Goal: Task Accomplishment & Management: Complete application form

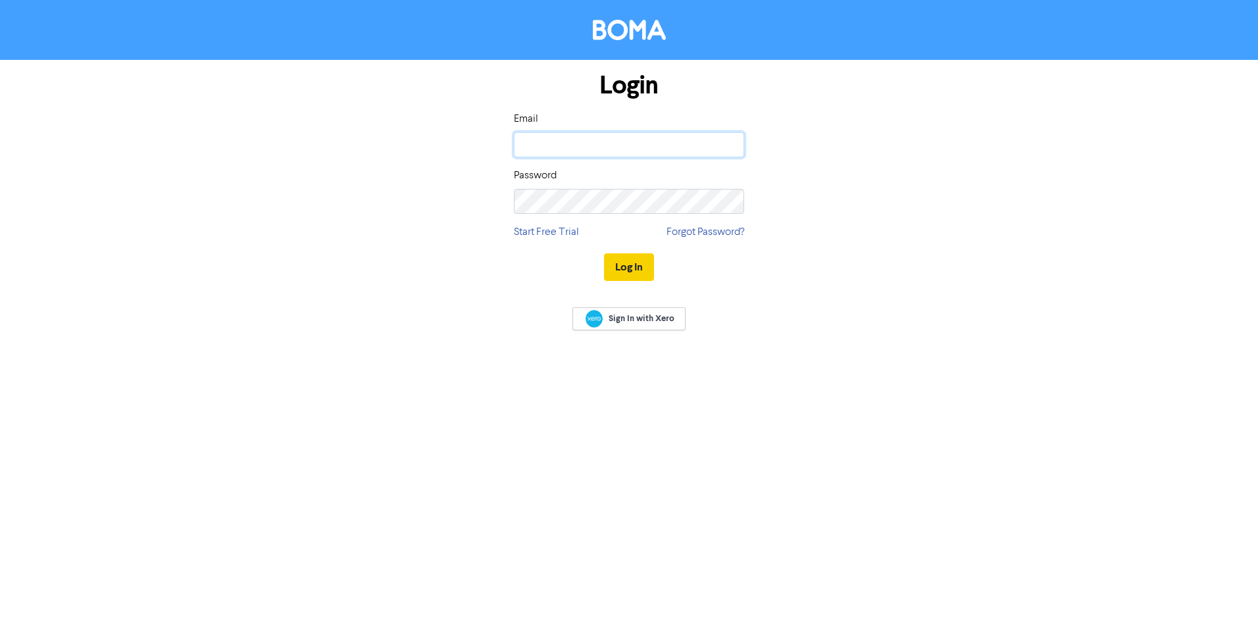
type input "[PERSON_NAME][EMAIL_ADDRESS][PERSON_NAME][DOMAIN_NAME]"
click at [623, 269] on button "Log In" at bounding box center [629, 267] width 50 height 28
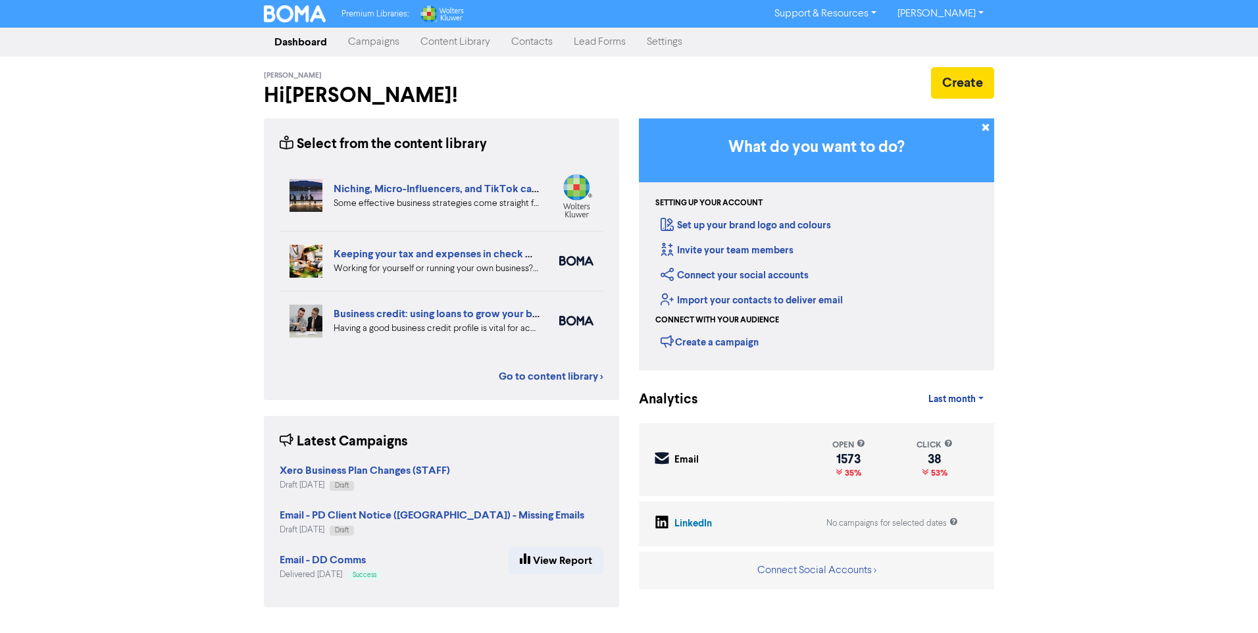
click at [542, 38] on link "Contacts" at bounding box center [532, 42] width 63 height 26
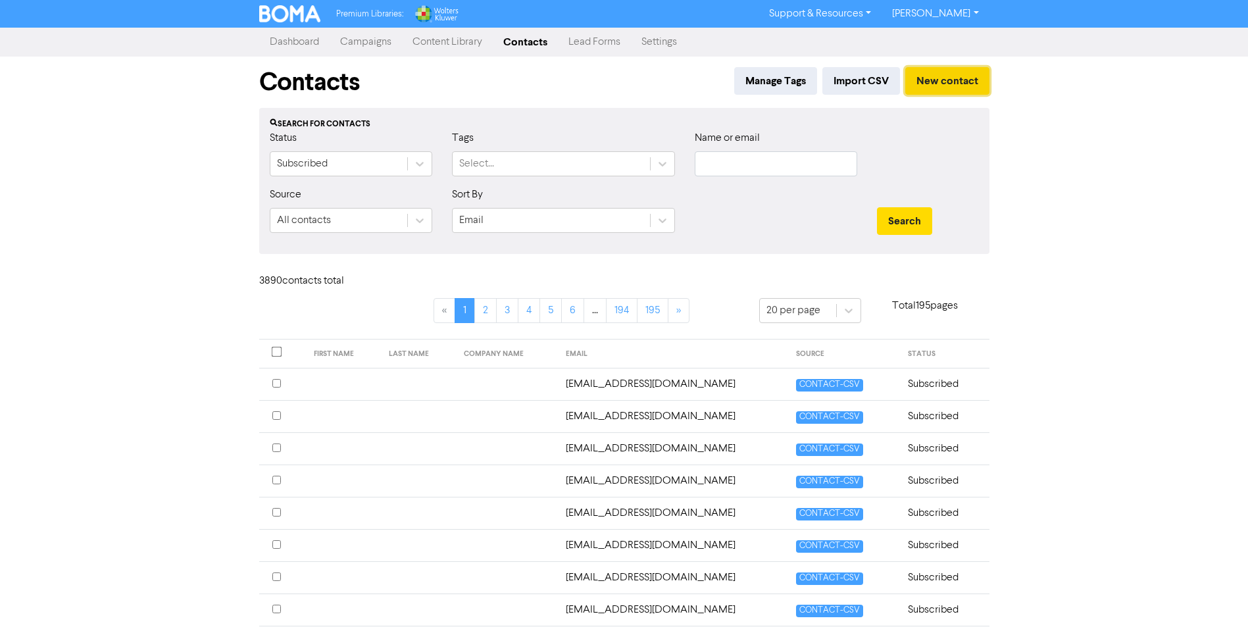
click at [947, 78] on button "New contact" at bounding box center [947, 81] width 84 height 28
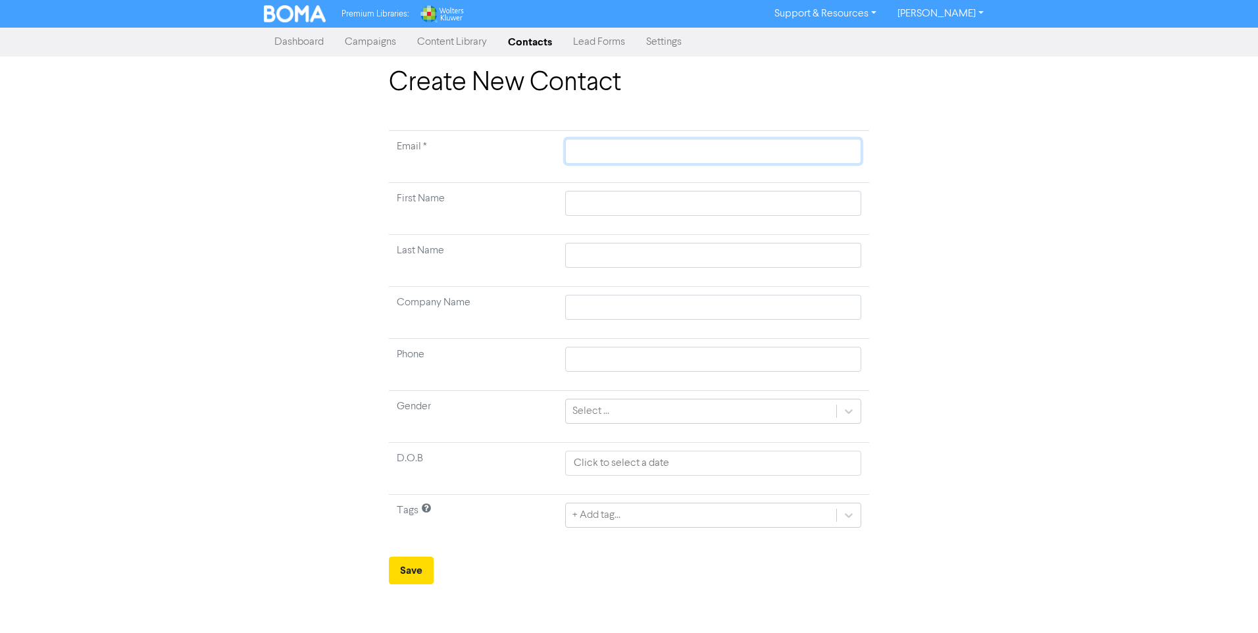
drag, startPoint x: 639, startPoint y: 150, endPoint x: 648, endPoint y: 147, distance: 9.0
click at [639, 149] on input "text" at bounding box center [713, 151] width 296 height 25
paste input "[PERSON_NAME][EMAIL_ADDRESS][DOMAIN_NAME]"
type input "[PERSON_NAME][EMAIL_ADDRESS][DOMAIN_NAME]"
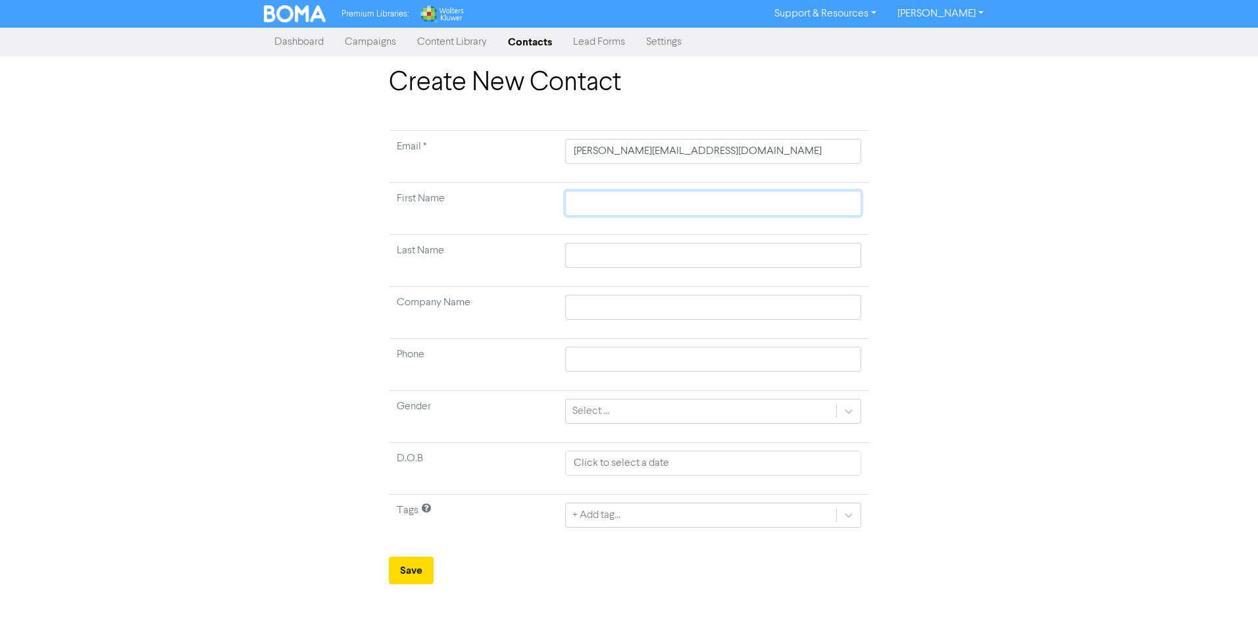
click at [615, 207] on input "text" at bounding box center [713, 203] width 296 height 25
type input "T"
type input "[PERSON_NAME]"
type input "Tyl"
type input "Tyle"
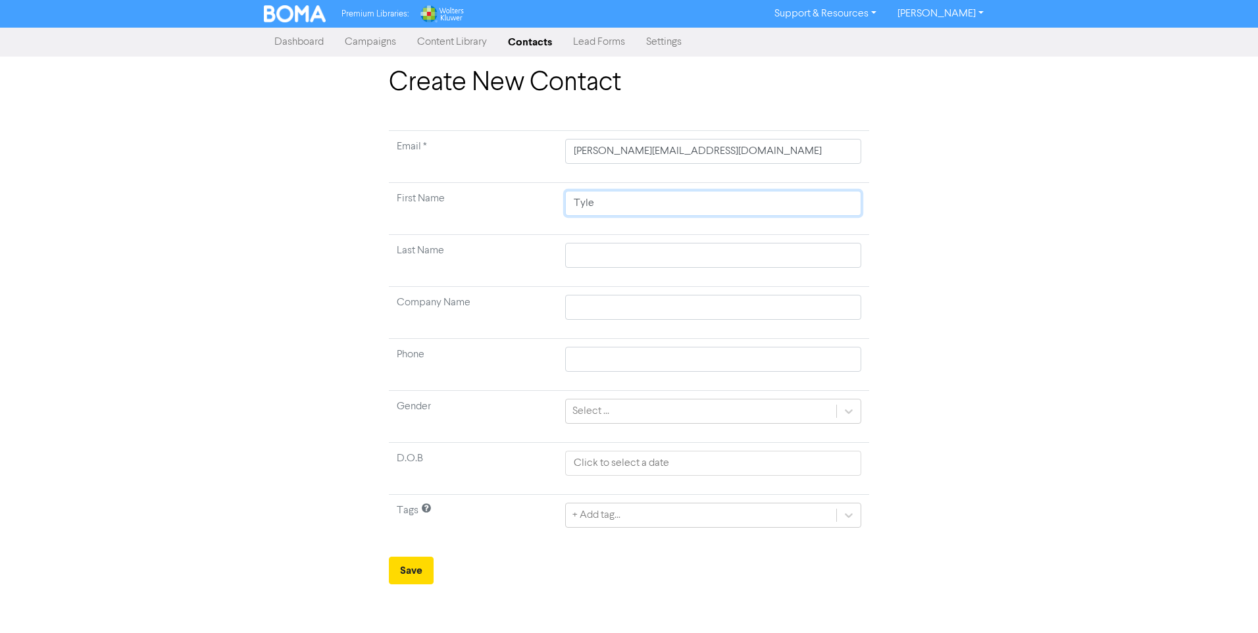
type input "[PERSON_NAME]"
type input "Tyler an"
type input "Tyler and"
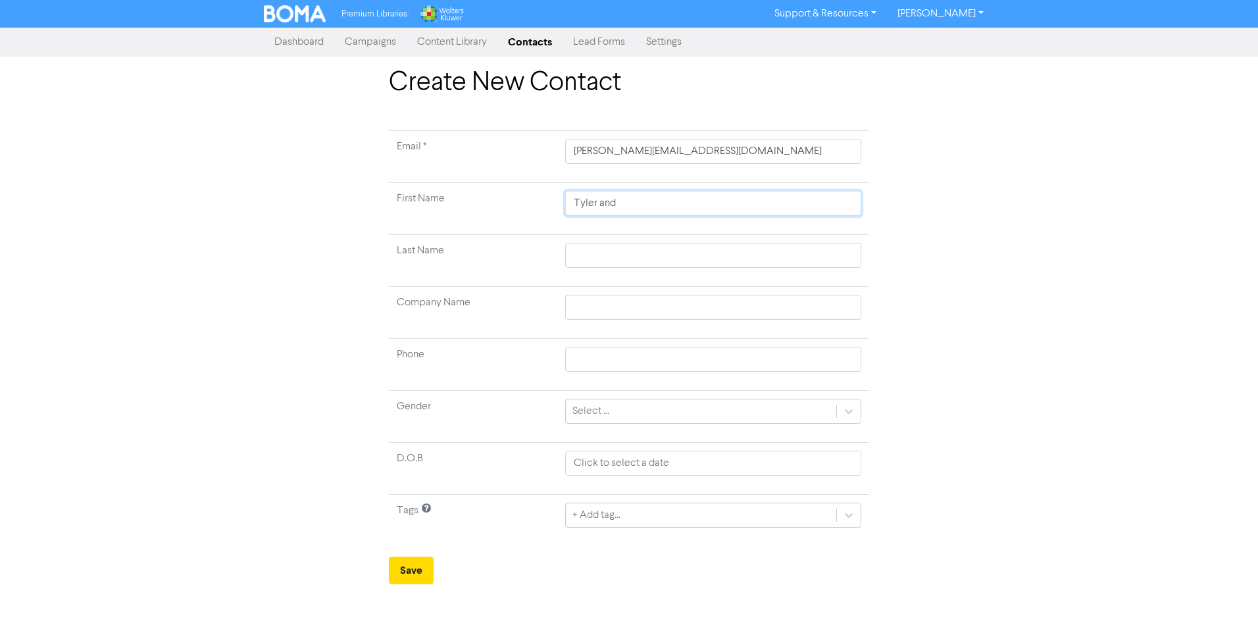
type input "Tyler and"
type input "[PERSON_NAME] and E"
type input "[PERSON_NAME] and Em"
type input "[PERSON_NAME] and Emm"
type input "[PERSON_NAME] and [PERSON_NAME]"
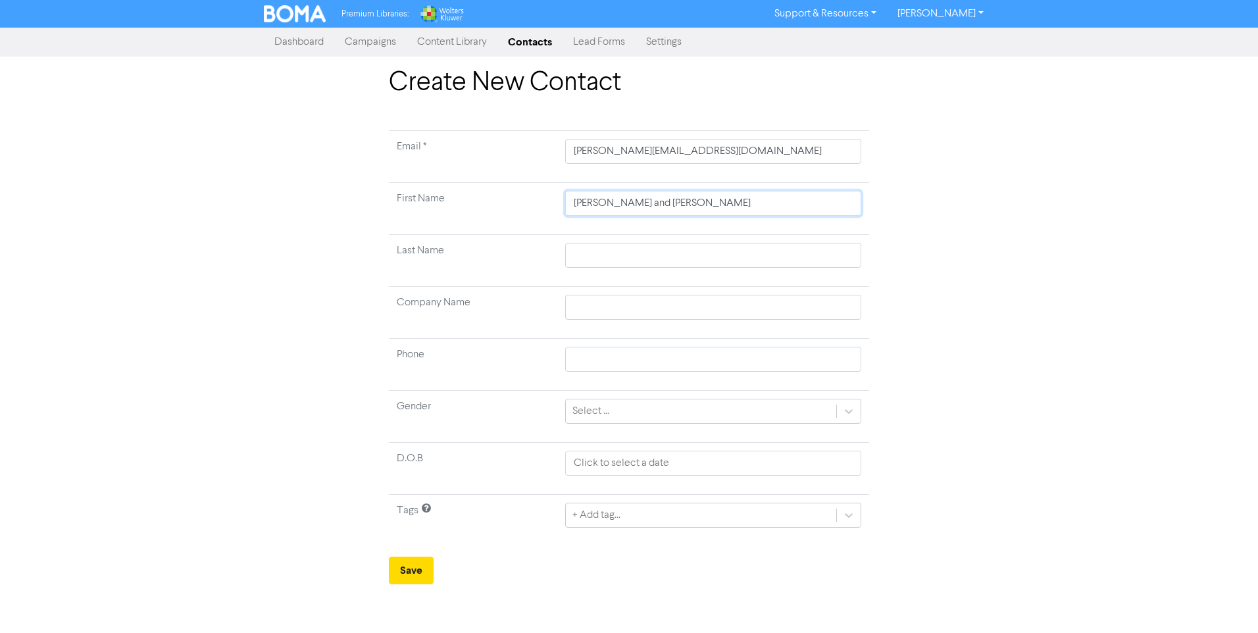
type input "[PERSON_NAME] and [PERSON_NAME]"
click at [603, 248] on input "text" at bounding box center [713, 255] width 296 height 25
type input "V"
type input "Va"
type input "Van"
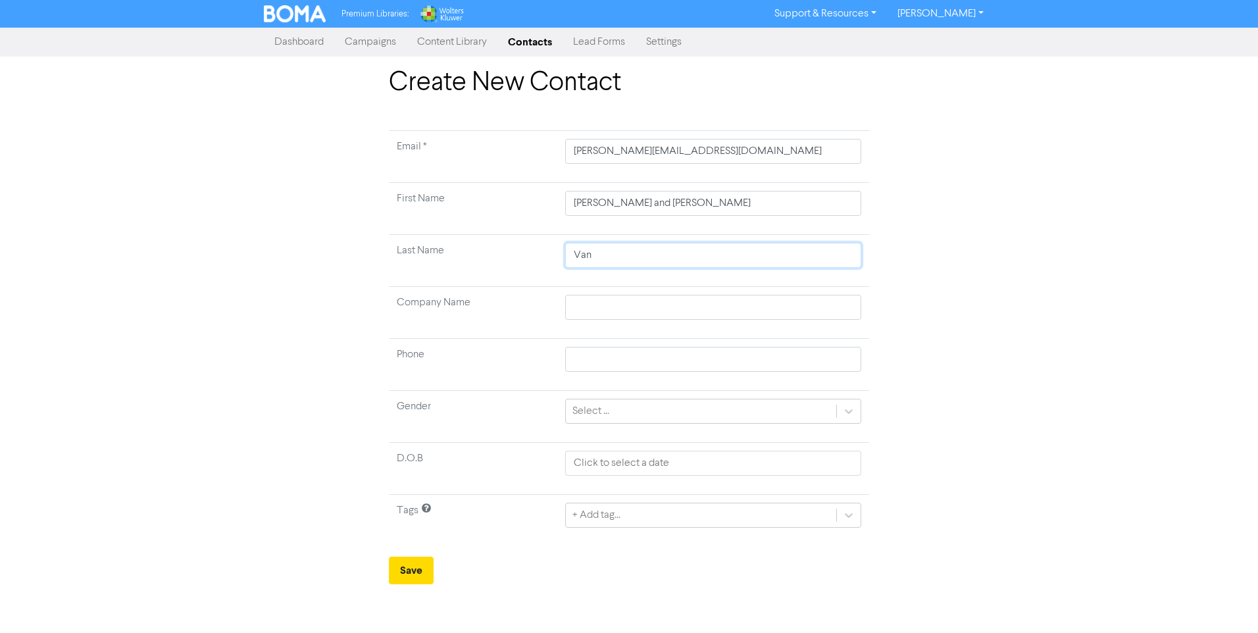
type input "Van"
type input "Van D"
type input "[PERSON_NAME]"
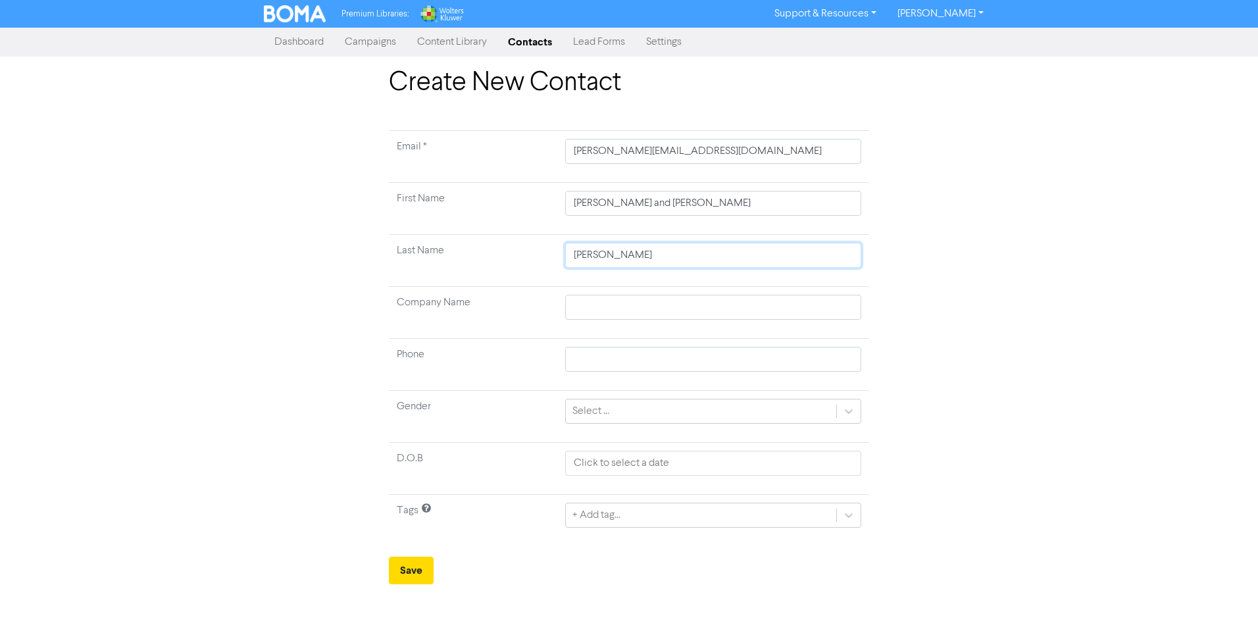
type input "Van Der K"
type input "Van Der Kl"
type input "Van Der Kle"
type input "[PERSON_NAME]"
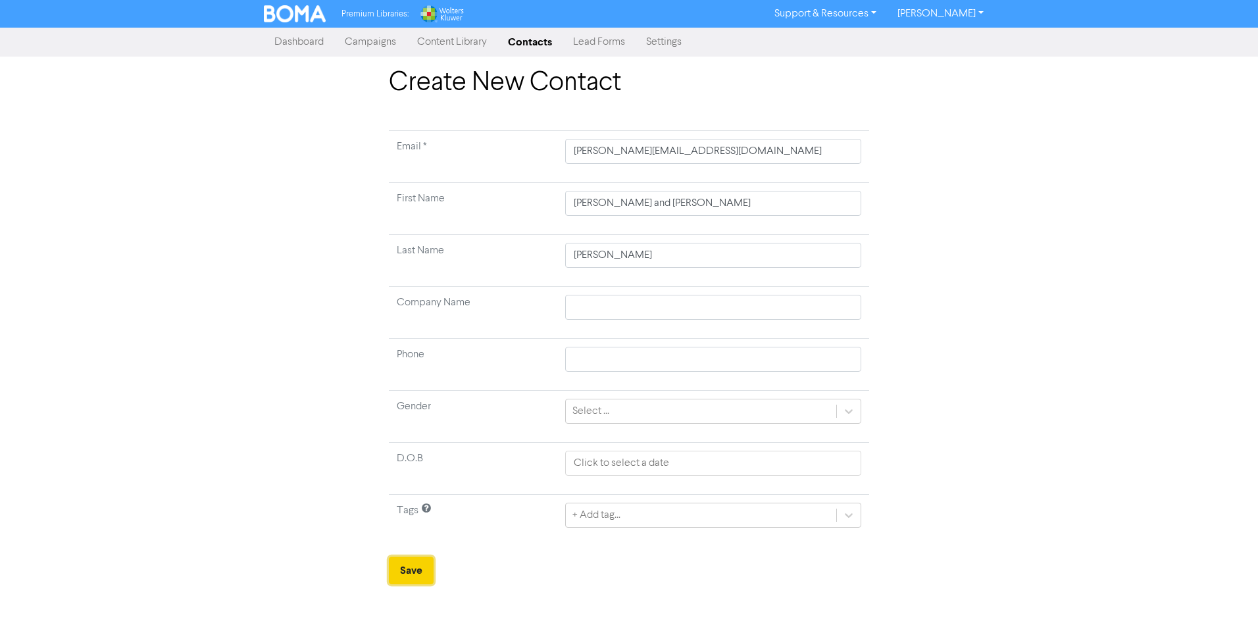
click at [410, 569] on button "Save" at bounding box center [411, 571] width 45 height 28
